Goal: Task Accomplishment & Management: Complete application form

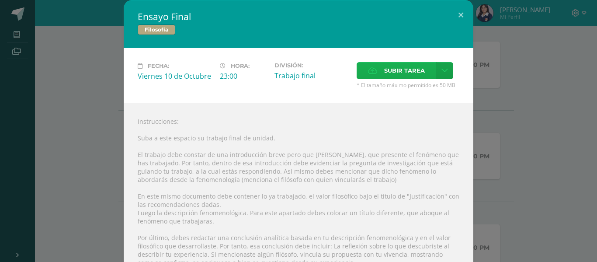
click at [397, 72] on span "Subir tarea" at bounding box center [404, 70] width 41 height 16
click at [0, 0] on input "Subir tarea" at bounding box center [0, 0] width 0 height 0
click at [459, 17] on button at bounding box center [460, 15] width 25 height 30
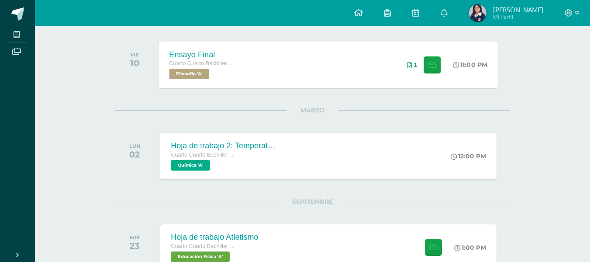
click at [308, 83] on div "Ensayo Final Cuarto Cuarto Bachillerato en Ciencias y Letras con Orientación en…" at bounding box center [329, 64] width 340 height 47
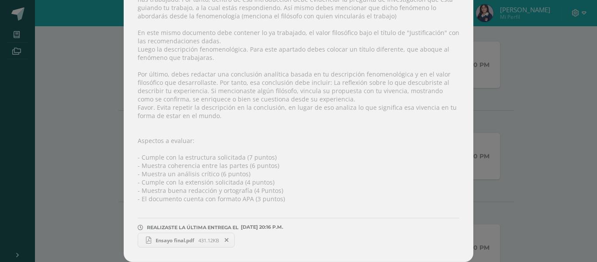
scroll to position [176, 0]
click at [234, 235] on span at bounding box center [226, 240] width 15 height 10
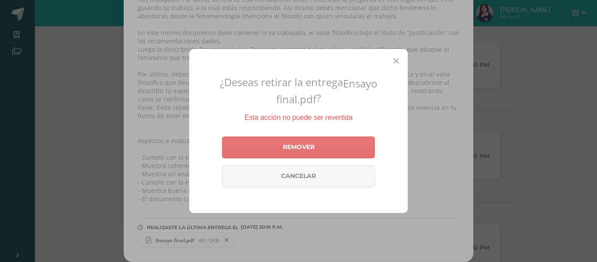
click at [271, 158] on link "Remover" at bounding box center [298, 147] width 153 height 22
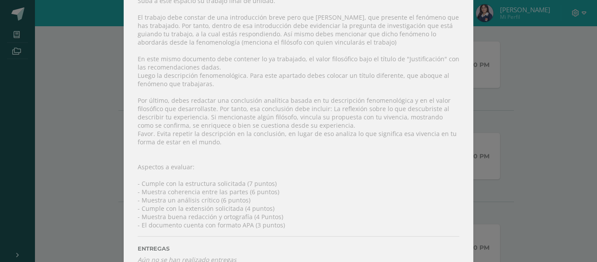
scroll to position [0, 0]
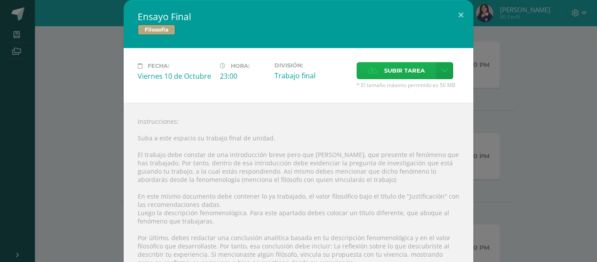
click at [378, 70] on label "Subir tarea" at bounding box center [397, 70] width 80 height 17
click at [0, 0] on input "Subir tarea" at bounding box center [0, 0] width 0 height 0
click at [396, 79] on span "Subir tarea" at bounding box center [404, 70] width 41 height 16
click at [0, 0] on input "Subir tarea" at bounding box center [0, 0] width 0 height 0
click at [112, 38] on div "Ensayo Final Filosofía Fecha: [DATE] Hora: 23:00 División: Trabajo final" at bounding box center [298, 212] width 590 height 425
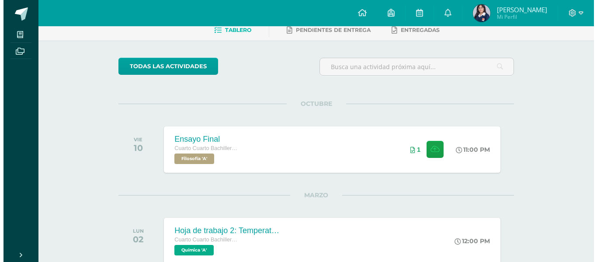
scroll to position [87, 0]
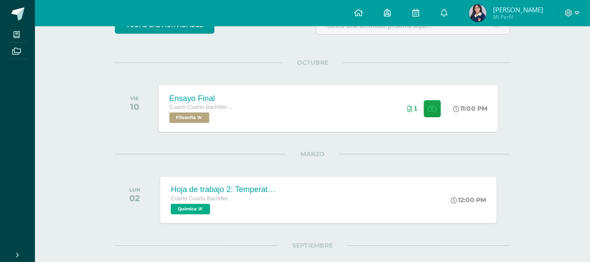
click at [316, 133] on div "VIE 10 Ensayo Final Cuarto Cuarto Bachillerato en Ciencias y Letras con Orienta…" at bounding box center [313, 108] width 396 height 49
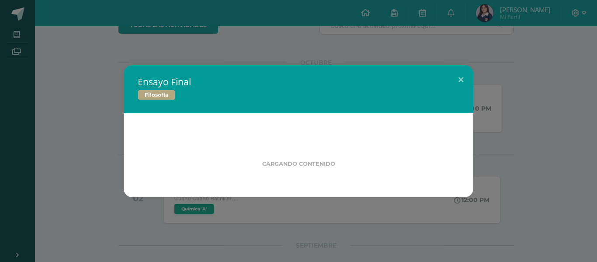
click at [311, 131] on div "Cargando contenido" at bounding box center [299, 155] width 350 height 84
